Goal: Information Seeking & Learning: Learn about a topic

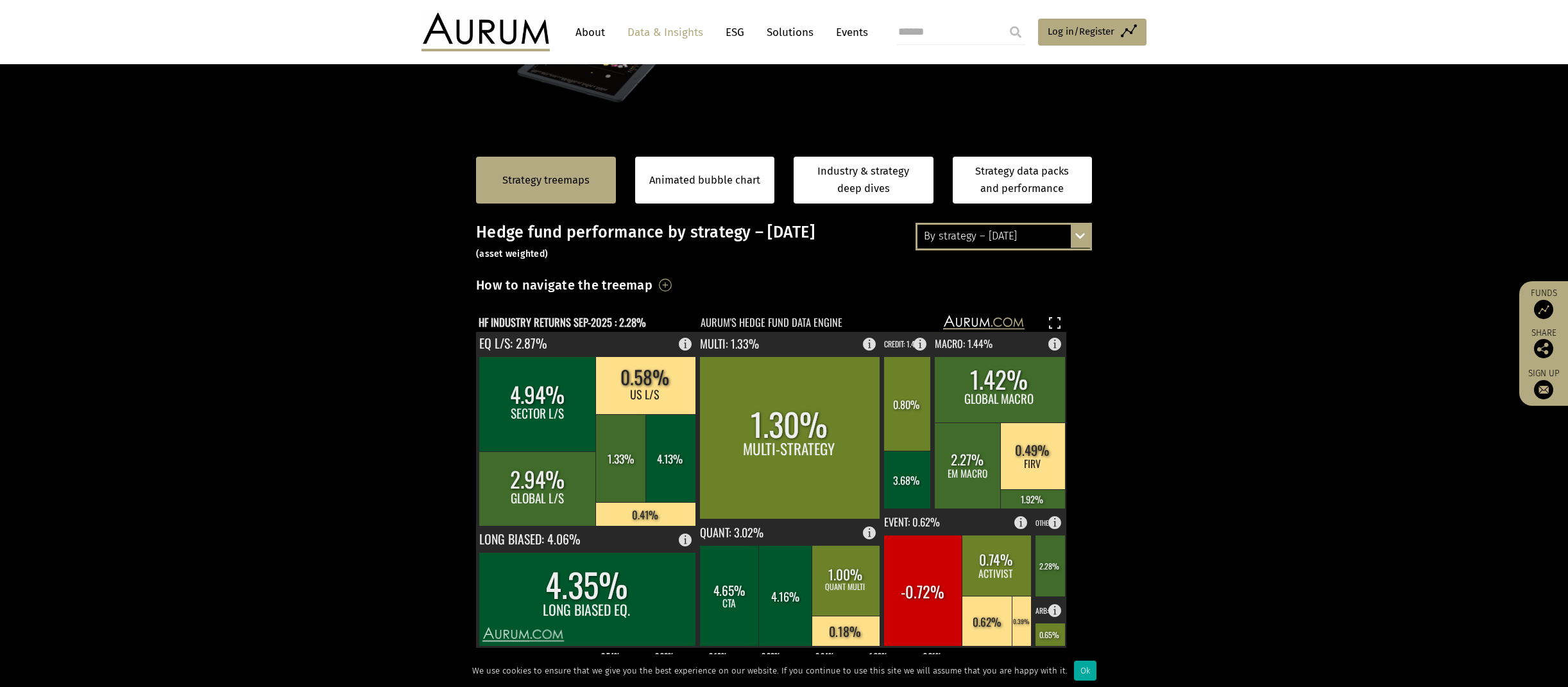
scroll to position [193, 0]
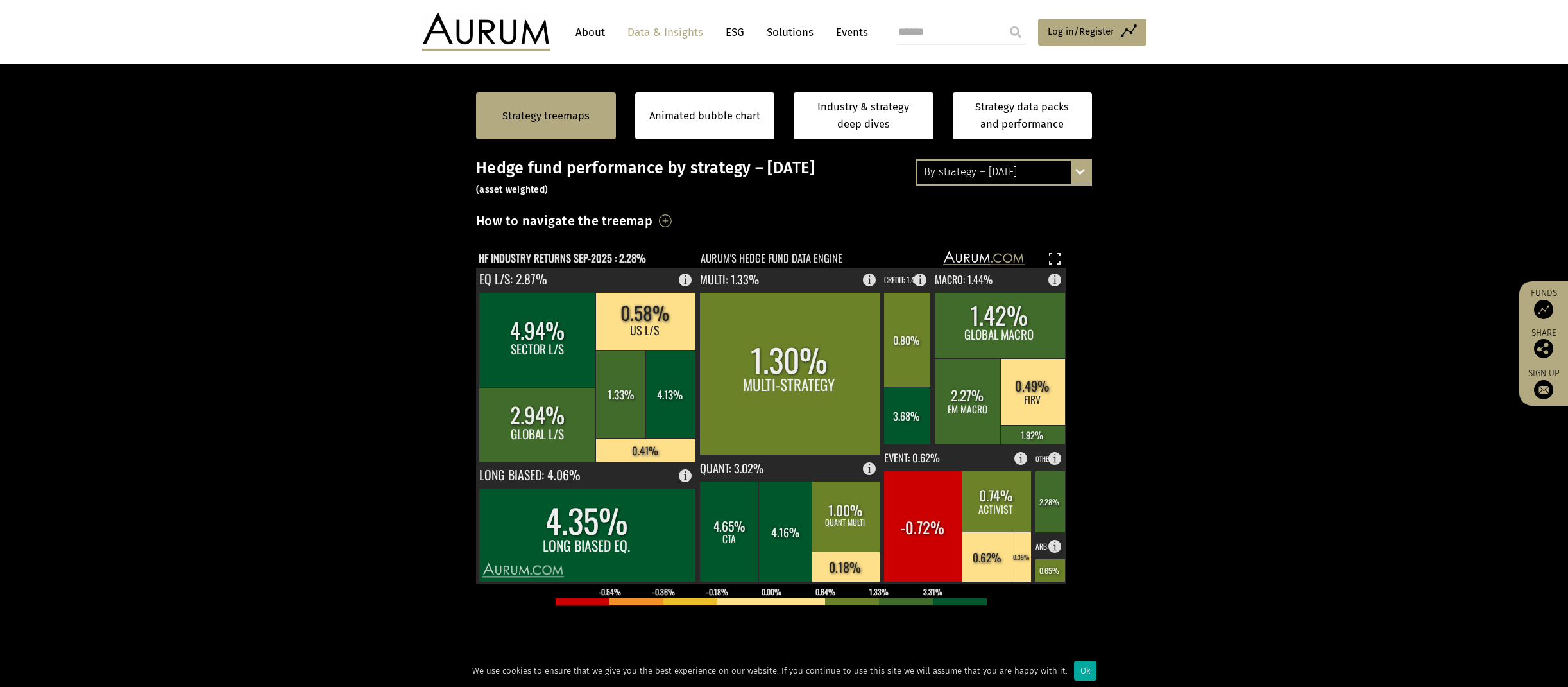
click at [1079, 174] on div "By strategy – [DATE] By strategy – [DATE] By strategy – year to date 2016 – [DA…" at bounding box center [1003, 172] width 176 height 27
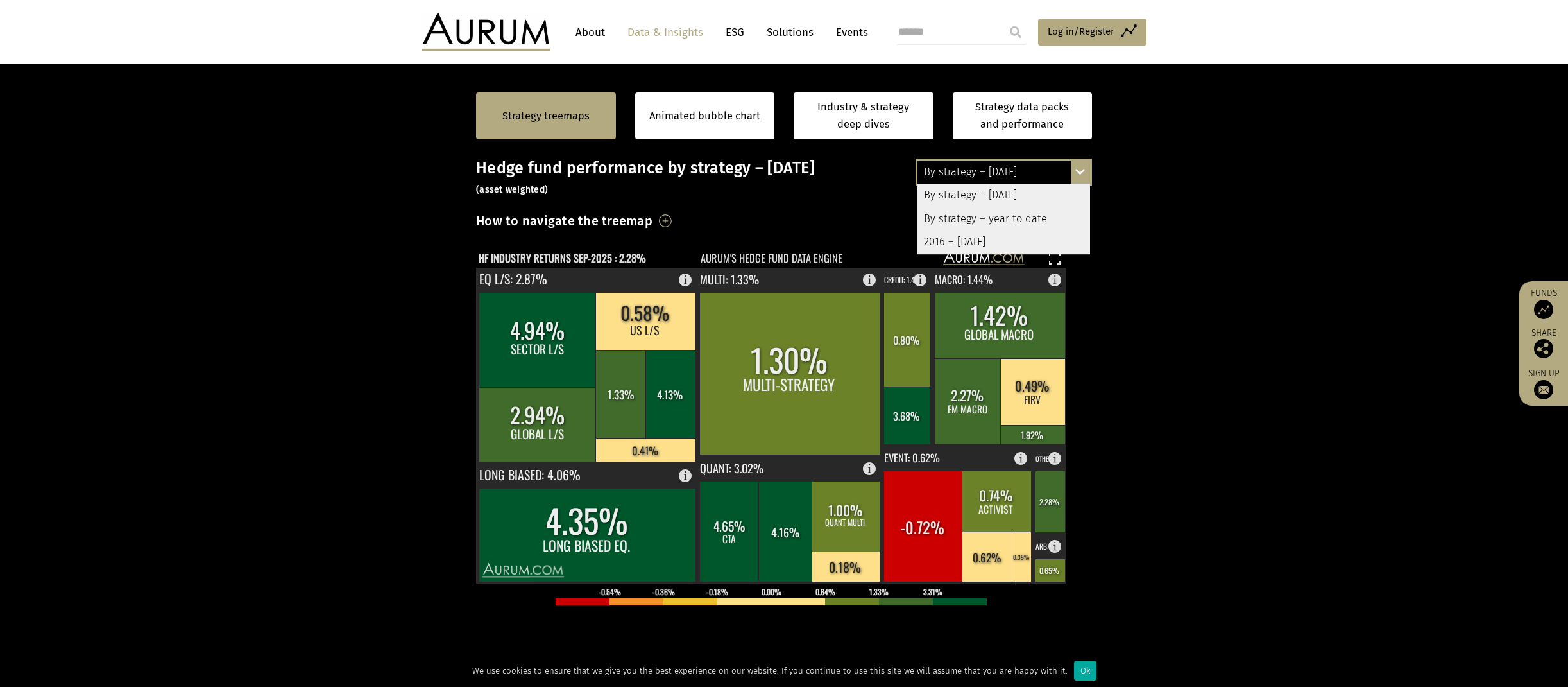
click at [997, 222] on div "By strategy – year to date" at bounding box center [1004, 219] width 172 height 23
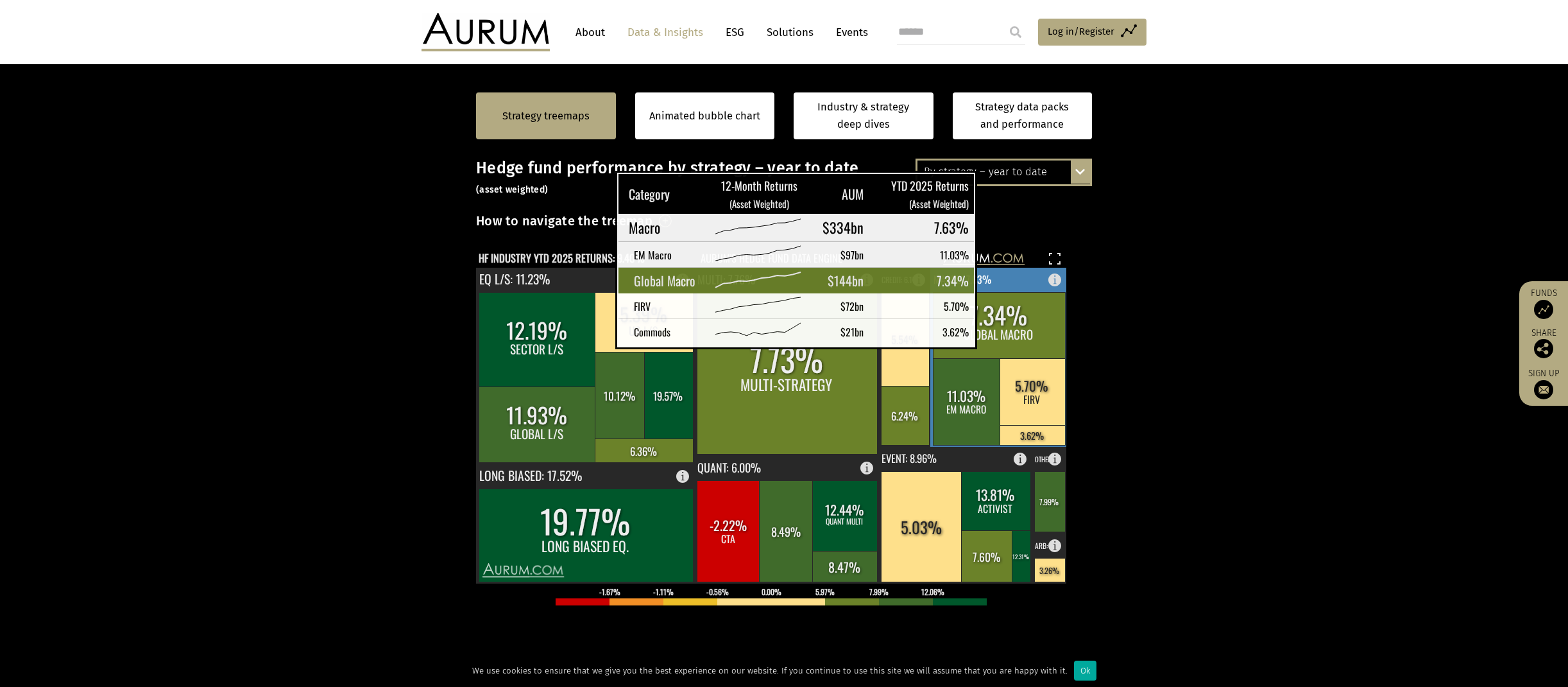
click at [988, 330] on rect at bounding box center [1000, 325] width 132 height 66
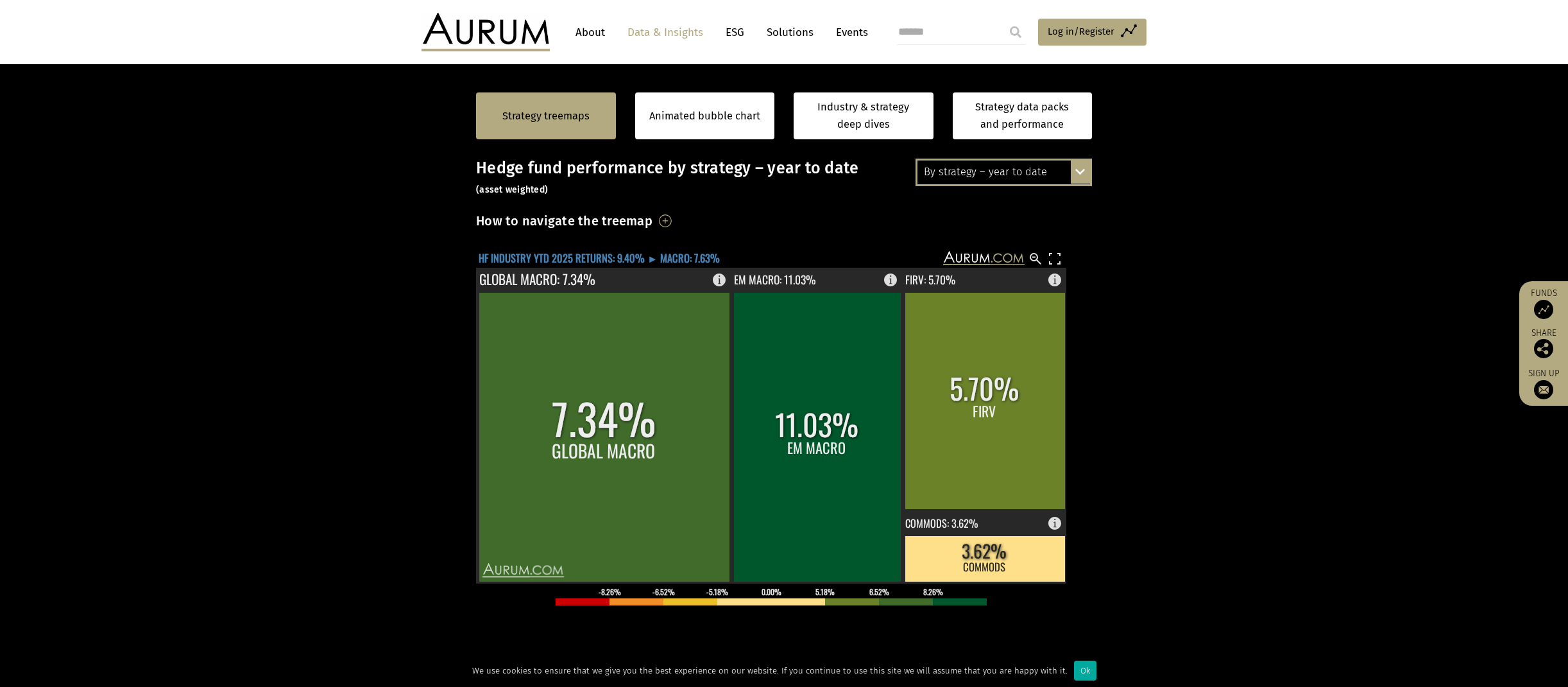
click at [597, 259] on text "HF INDUSTRY YTD 2025 RETURNS: 9.40% ► MACRO: 7.63%" at bounding box center [599, 258] width 242 height 16
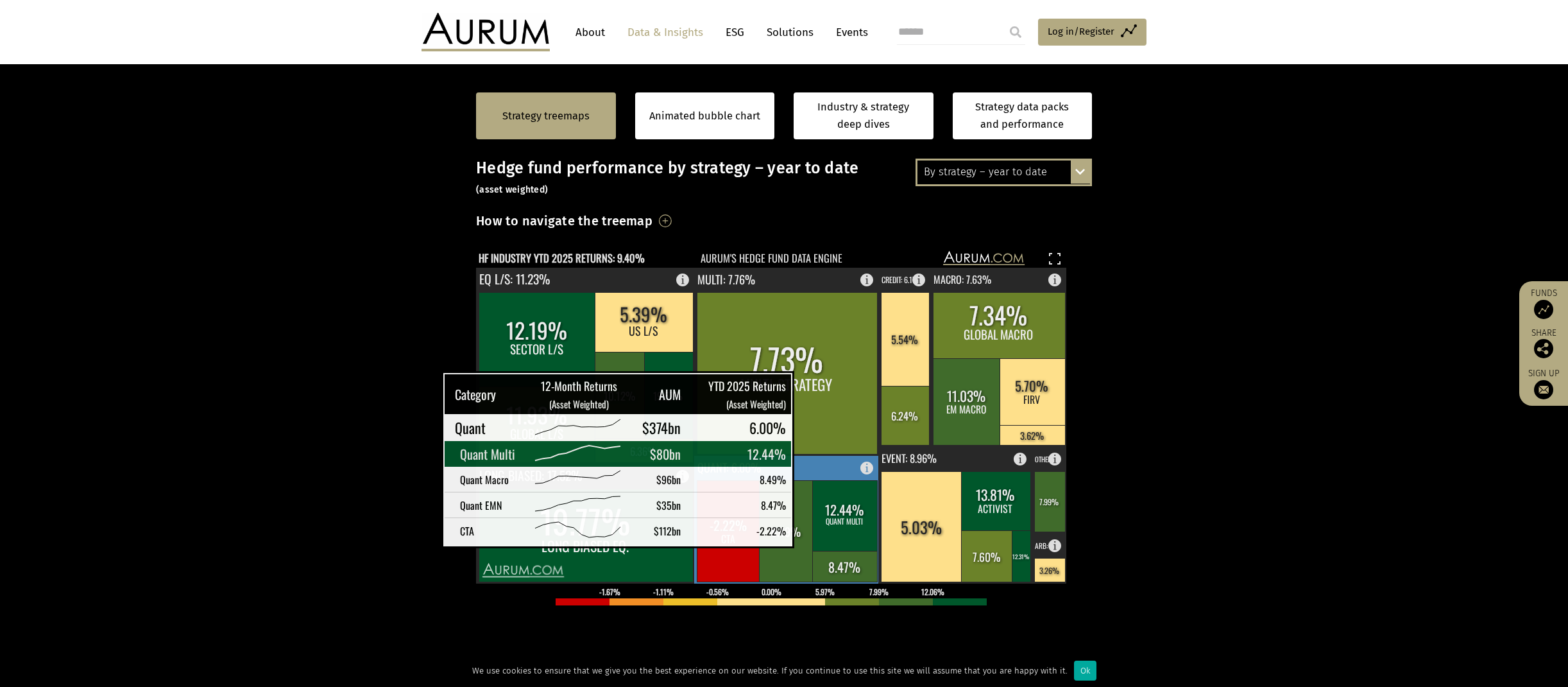
click at [814, 502] on rect at bounding box center [844, 515] width 65 height 71
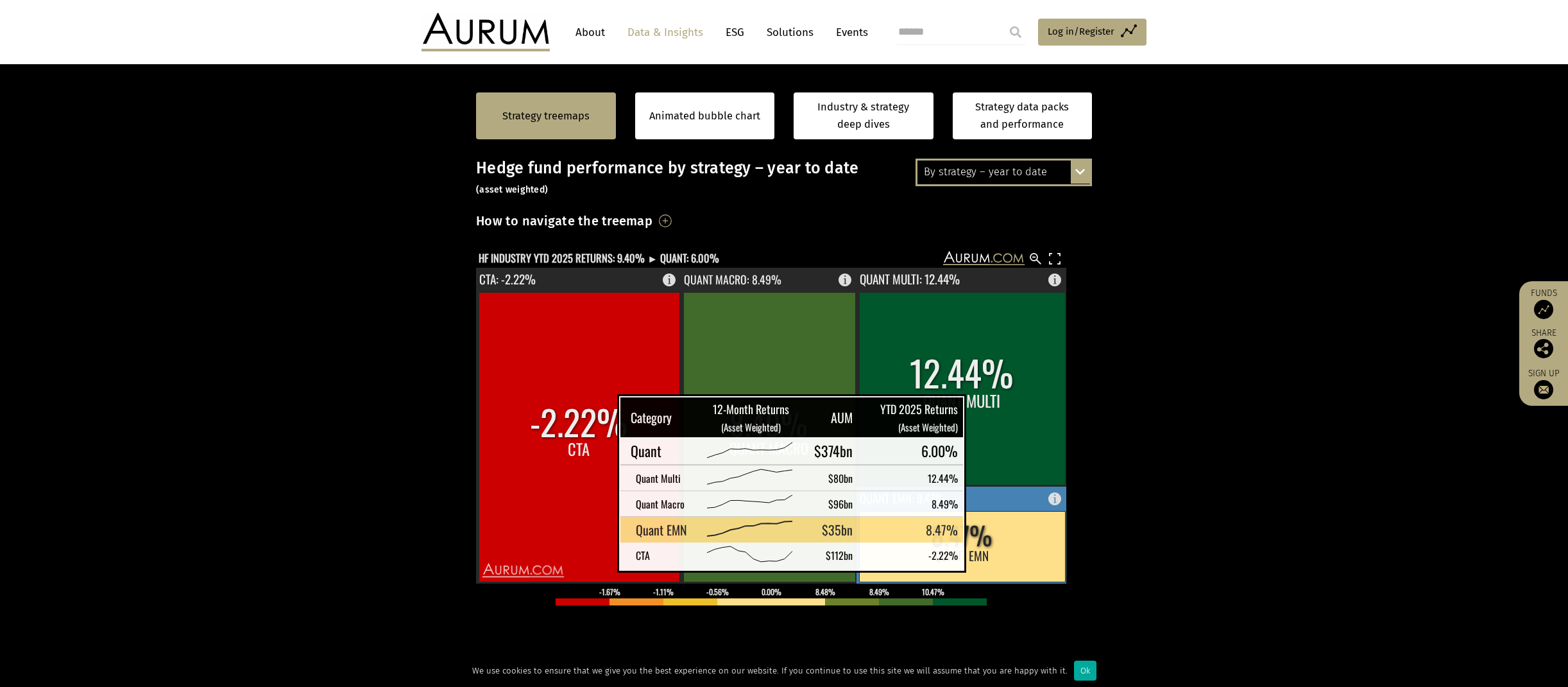
click at [989, 553] on rect at bounding box center [962, 546] width 206 height 71
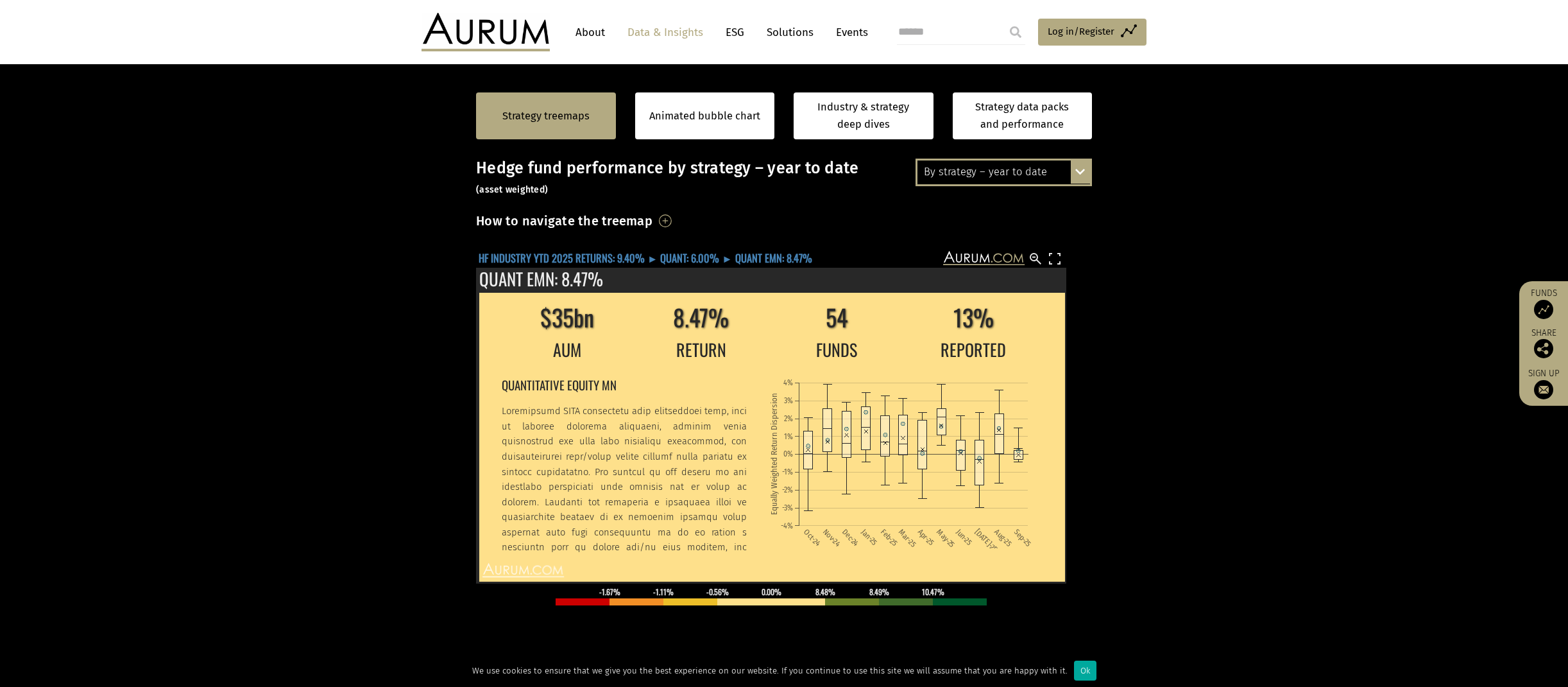
click at [677, 257] on text "HF INDUSTRY YTD 2025 RETURNS: 9.40% ► QUANT: 6.00% ► QUANT EMN: 8.47%" at bounding box center [645, 258] width 334 height 16
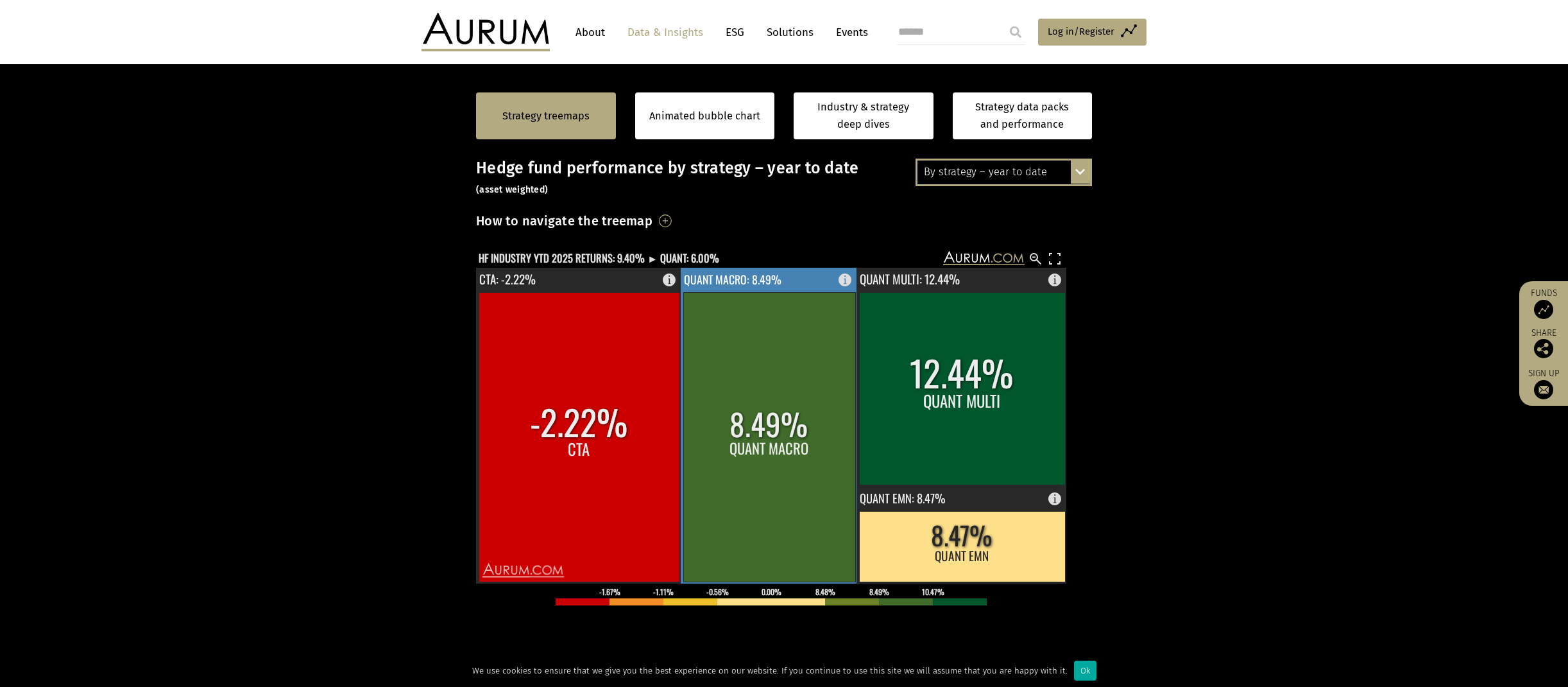
click at [794, 404] on rect at bounding box center [769, 436] width 172 height 289
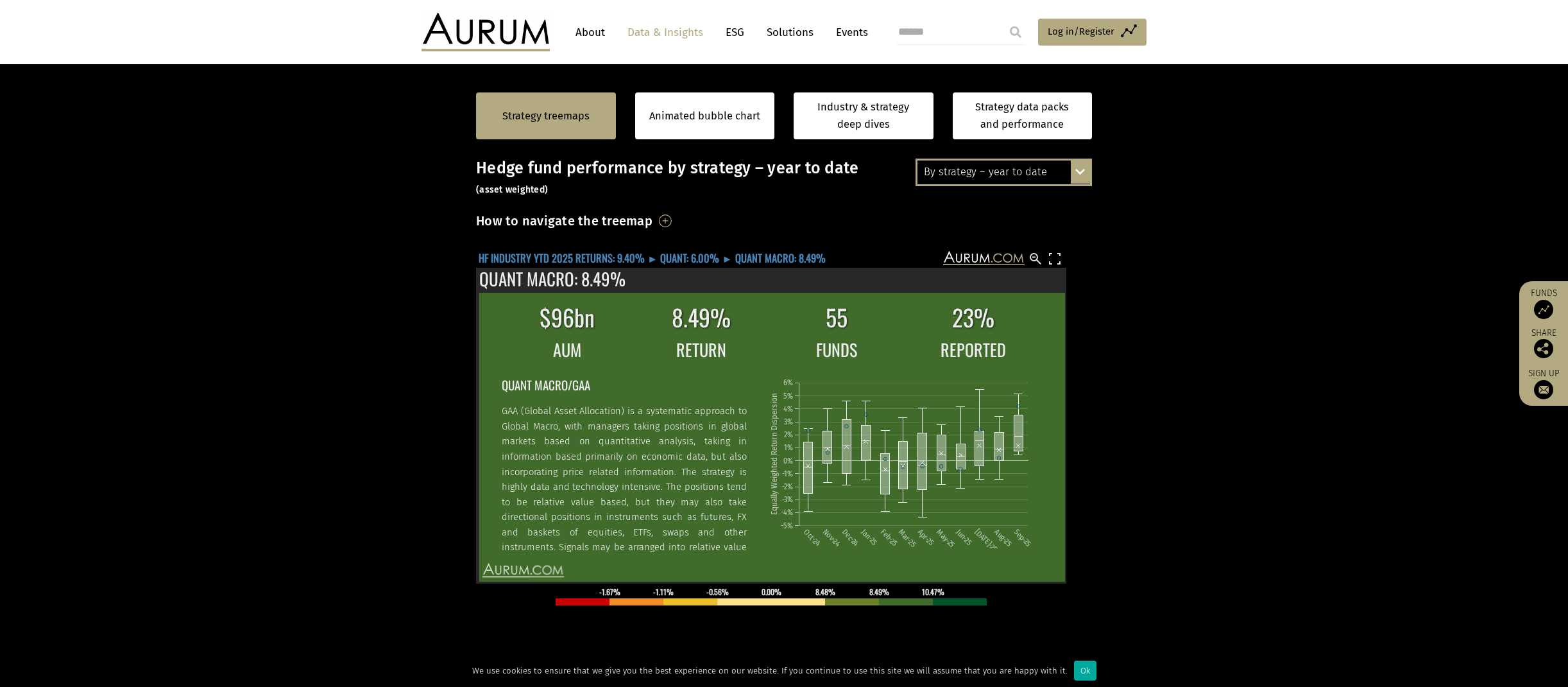
click at [676, 258] on text "HF INDUSTRY YTD 2025 RETURNS: 9.40% ► QUANT: 6.00% ► QUANT MACRO: 8.49%" at bounding box center [652, 258] width 347 height 16
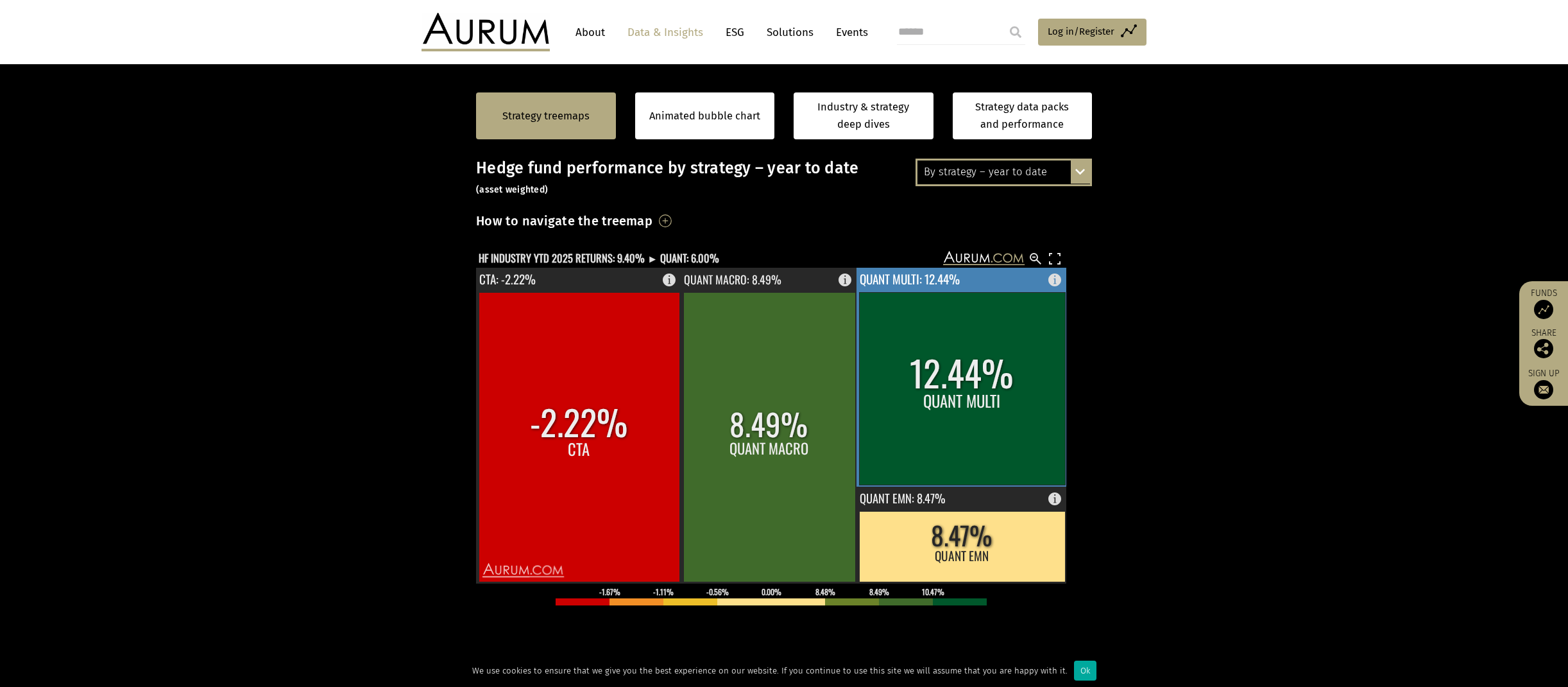
click at [953, 401] on rect at bounding box center [962, 388] width 206 height 193
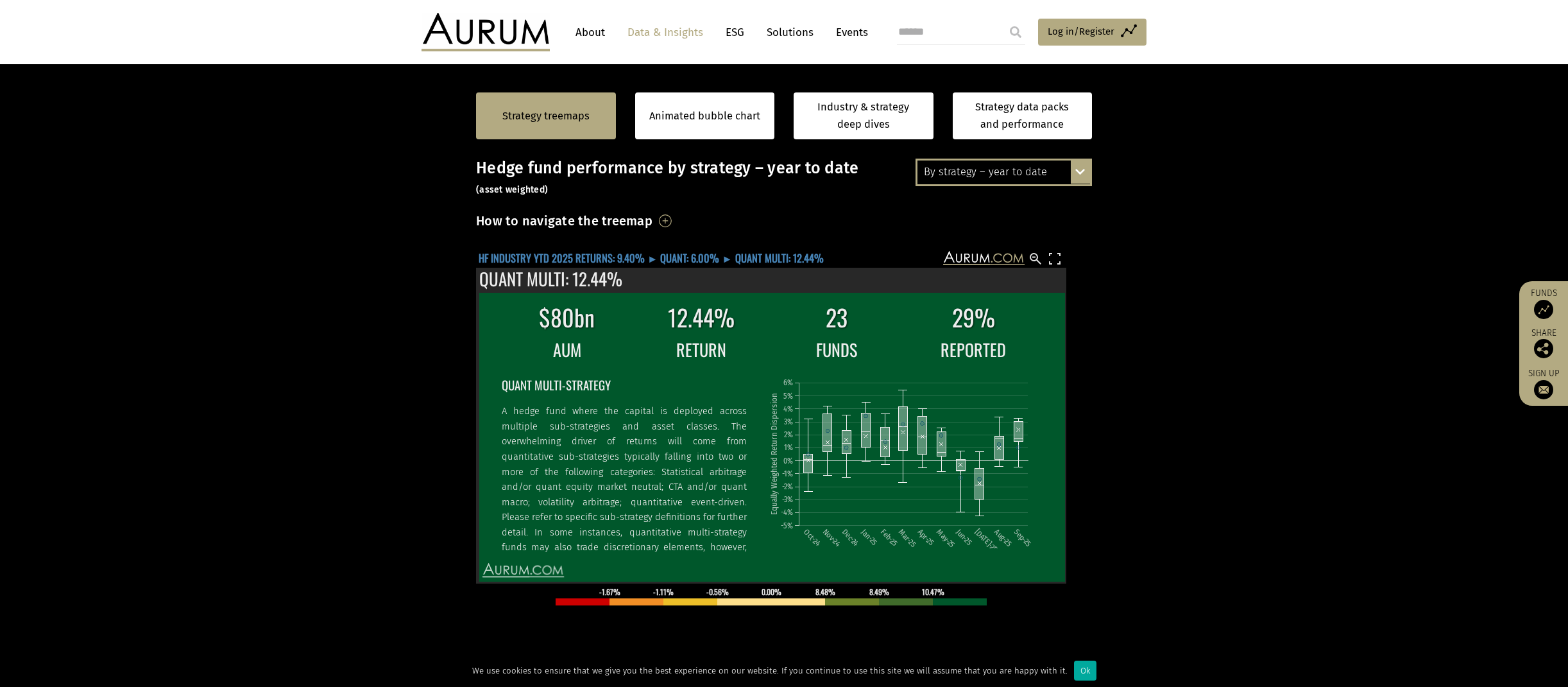
click at [618, 258] on text "HF INDUSTRY YTD 2025 RETURNS: 9.40% ► QUANT: 6.00% ► QUANT MULTI: 12.44%" at bounding box center [651, 258] width 346 height 16
